Goal: Task Accomplishment & Management: Manage account settings

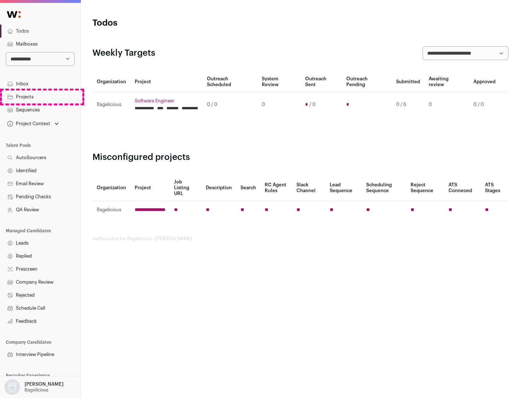
click at [40, 97] on link "Projects" at bounding box center [40, 96] width 81 height 13
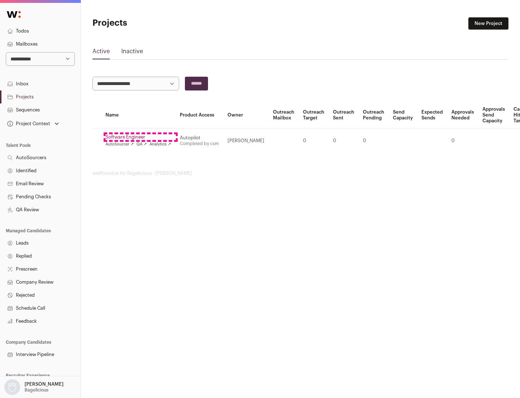
click at [141, 137] on link "Software Engineer" at bounding box center [139, 137] width 66 height 6
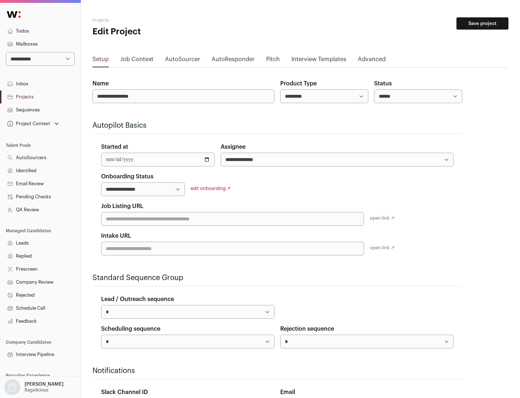
click at [483, 23] on button "Save project" at bounding box center [483, 23] width 52 height 12
